Goal: Find specific page/section: Find specific page/section

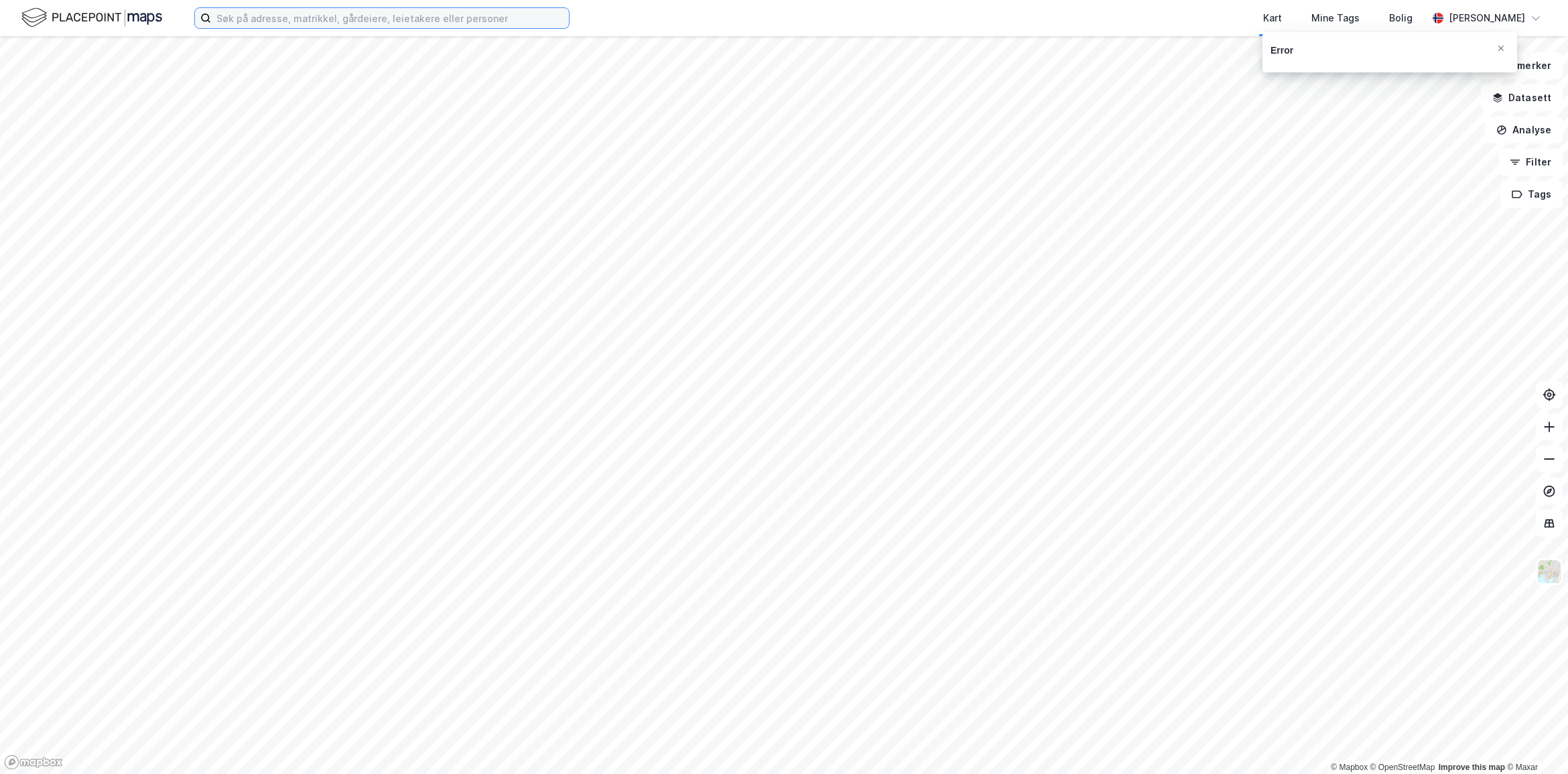
click at [293, 15] on input at bounding box center [390, 17] width 358 height 20
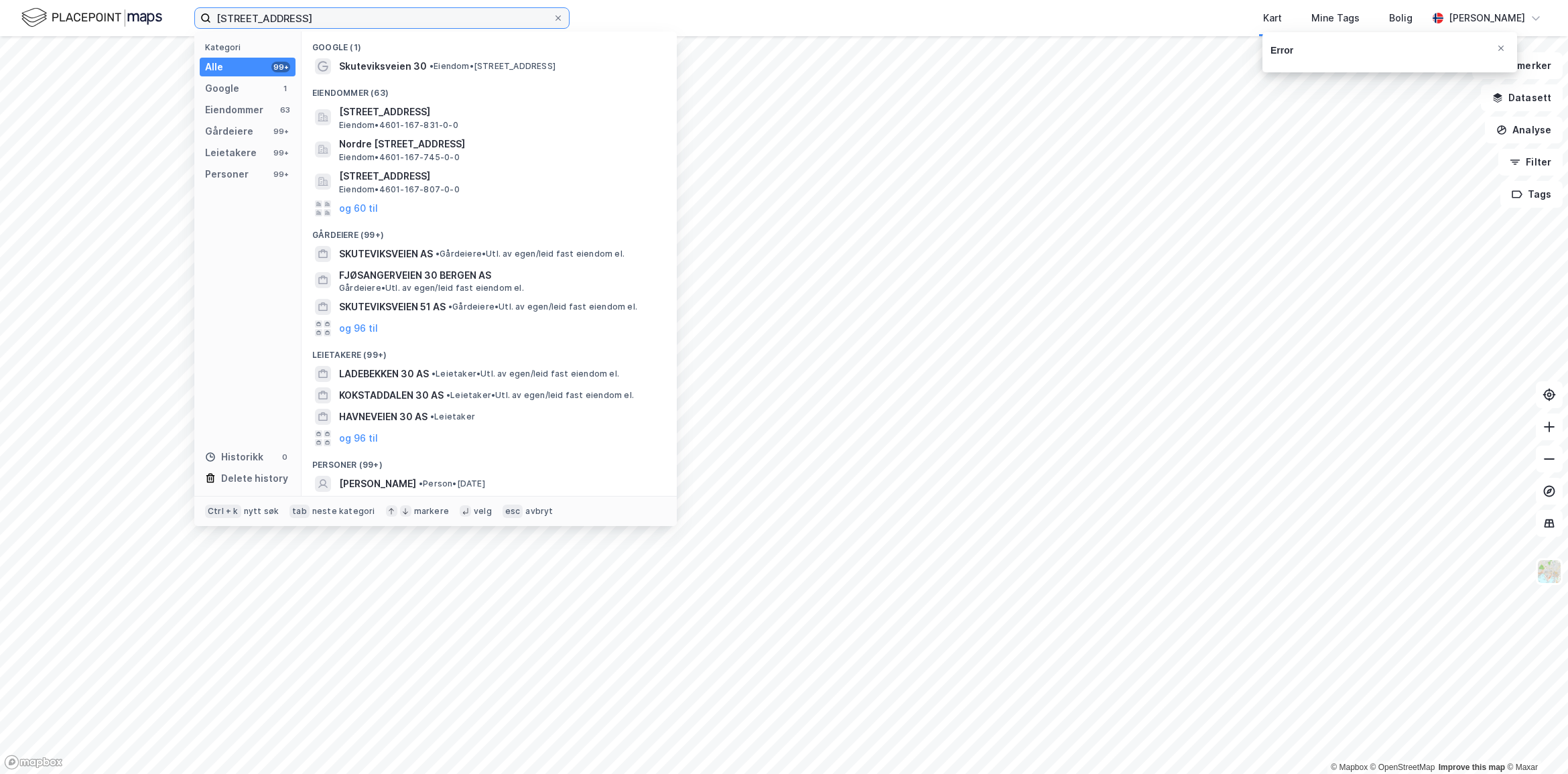
drag, startPoint x: 349, startPoint y: 13, endPoint x: 93, endPoint y: 11, distance: 256.0
click at [93, 11] on div "skuteviksveien 30, [GEOGRAPHIC_DATA] Kategori Alle 99+ Google 1 Eiendommer 63 G…" at bounding box center [784, 18] width 1568 height 36
type input "[STREET_ADDRESS]"
click at [418, 21] on input "[STREET_ADDRESS]" at bounding box center [382, 17] width 342 height 20
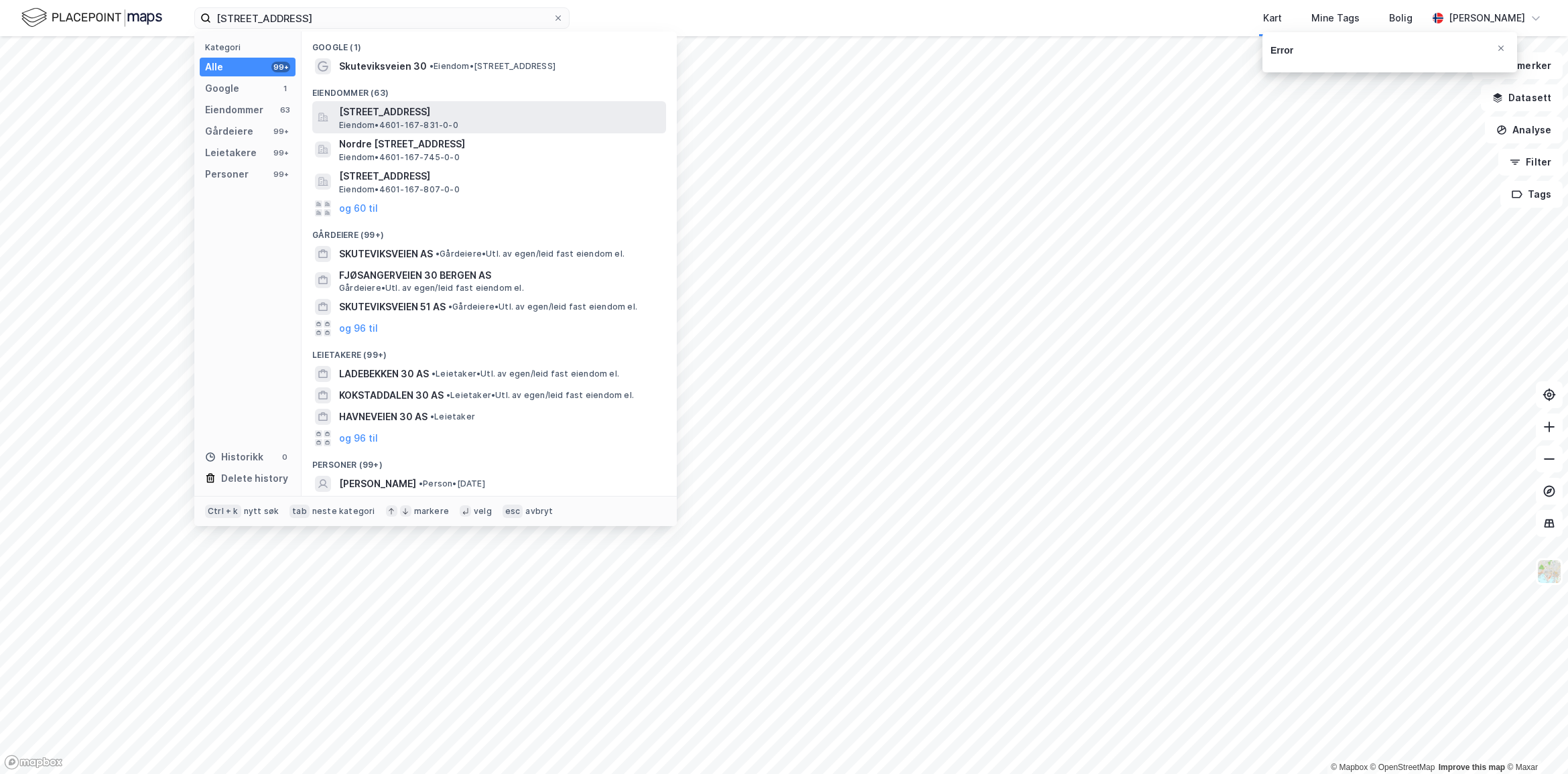
click at [466, 125] on div "[STREET_ADDRESS] • 4601-167-831-0-0" at bounding box center [501, 117] width 324 height 27
